Goal: Transaction & Acquisition: Purchase product/service

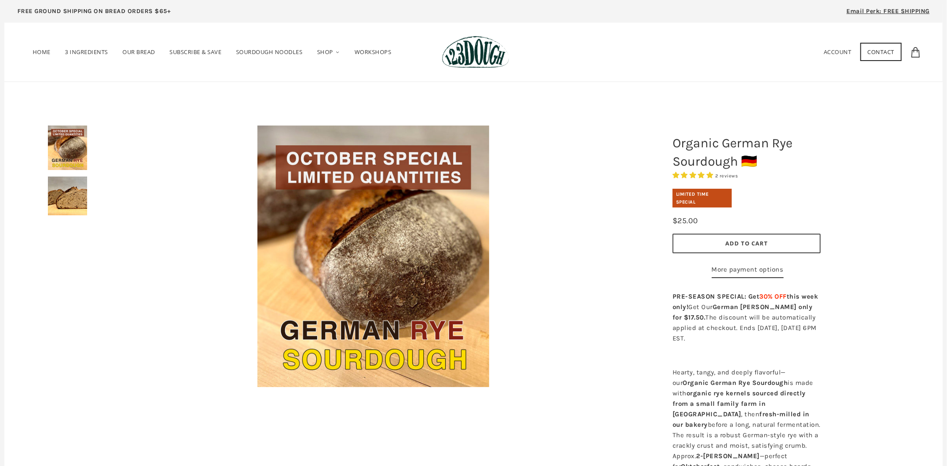
click at [710, 245] on button "Add to Cart" at bounding box center [747, 244] width 148 height 20
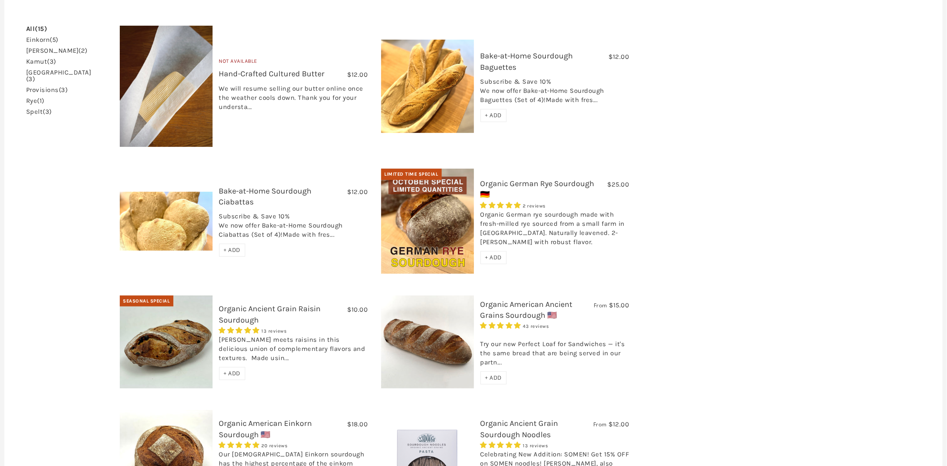
scroll to position [261, 0]
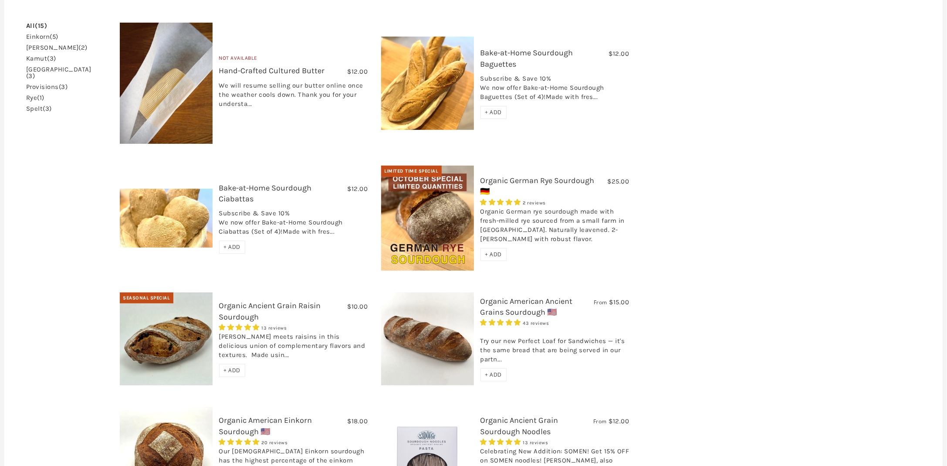
click at [485, 251] on span "+ ADD" at bounding box center [493, 254] width 17 height 7
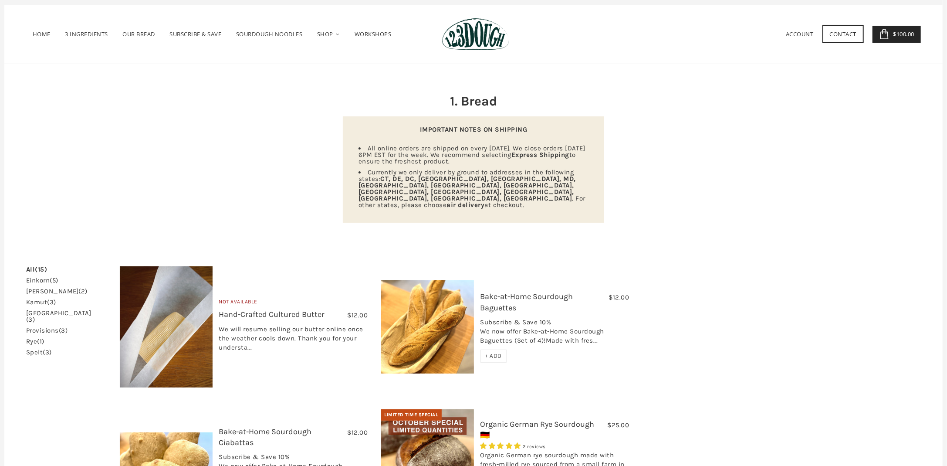
scroll to position [0, 0]
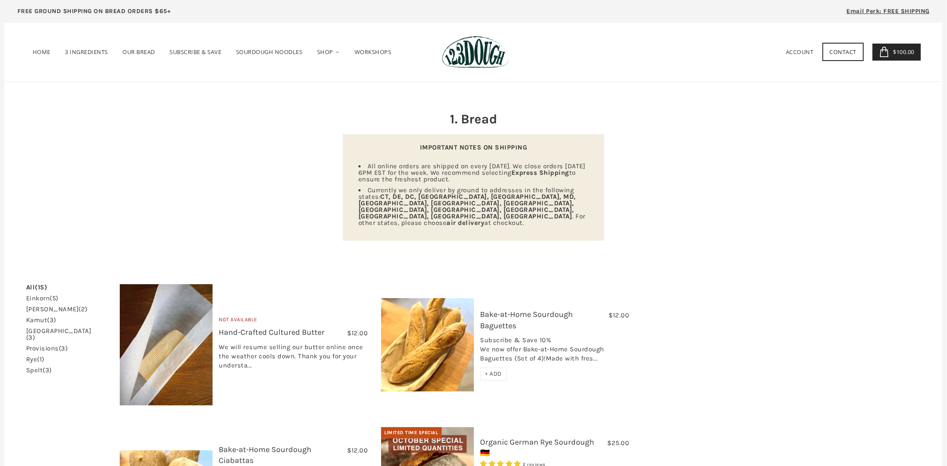
click at [894, 49] on span "$100.00" at bounding box center [904, 52] width 24 height 8
